Goal: Information Seeking & Learning: Learn about a topic

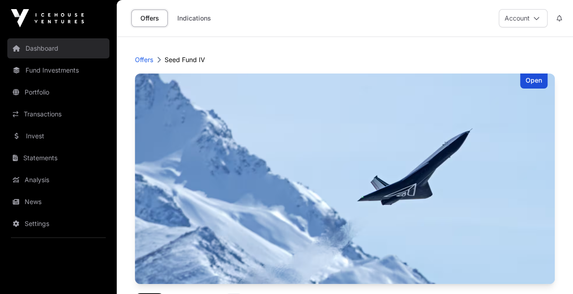
click at [41, 51] on link "Dashboard" at bounding box center [58, 48] width 102 height 20
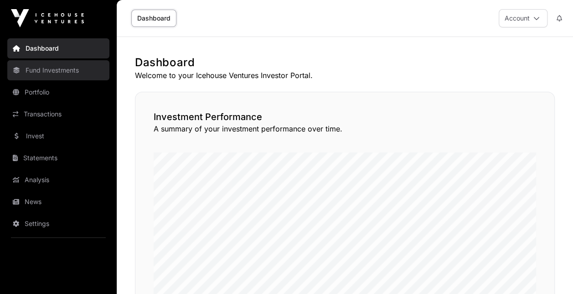
click at [43, 68] on link "Fund Investments" at bounding box center [58, 70] width 102 height 20
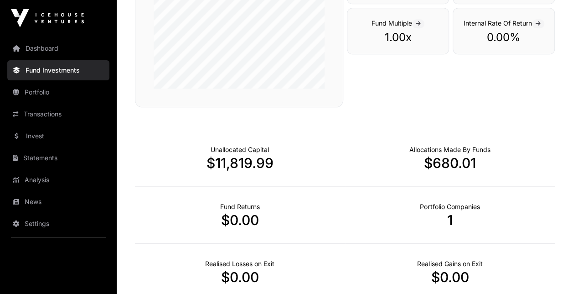
scroll to position [456, 0]
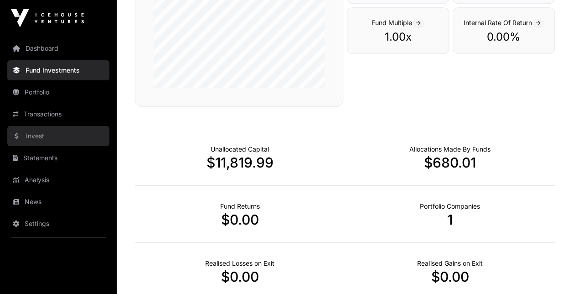
click at [48, 133] on link "Invest" at bounding box center [58, 136] width 102 height 20
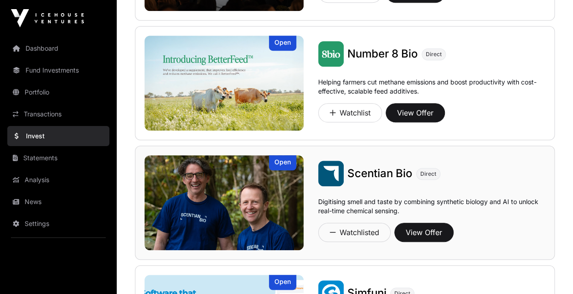
scroll to position [319, 0]
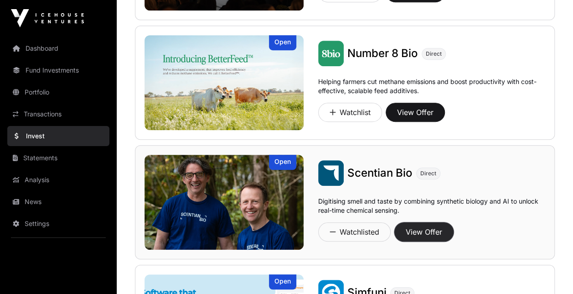
click at [424, 228] on button "View Offer" at bounding box center [424, 231] width 59 height 19
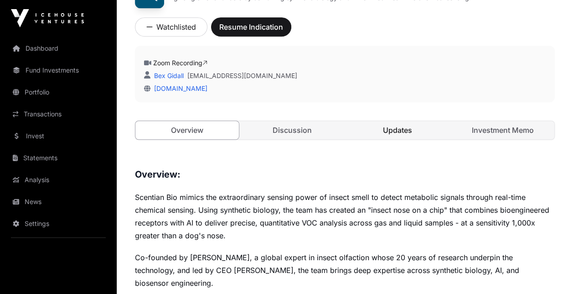
click at [422, 135] on link "Updates" at bounding box center [398, 130] width 104 height 18
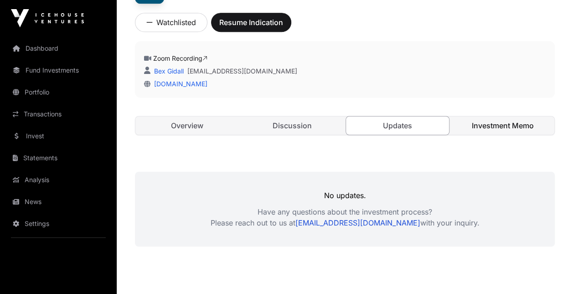
scroll to position [319, 0]
click at [492, 121] on link "Investment Memo" at bounding box center [503, 125] width 104 height 18
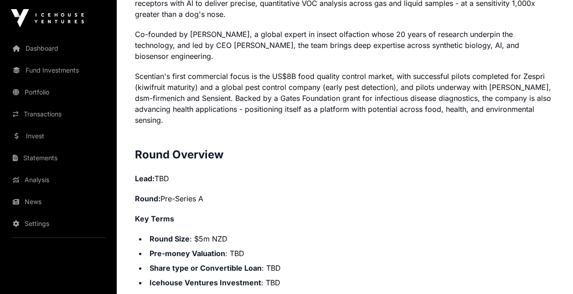
scroll to position [911, 0]
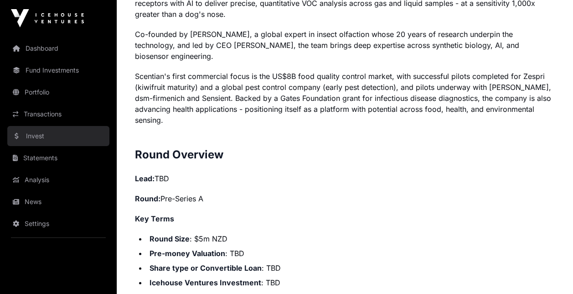
click at [36, 133] on link "Invest" at bounding box center [58, 136] width 102 height 20
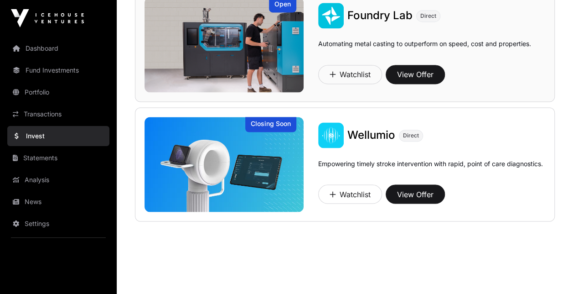
scroll to position [717, 0]
